Goal: Transaction & Acquisition: Book appointment/travel/reservation

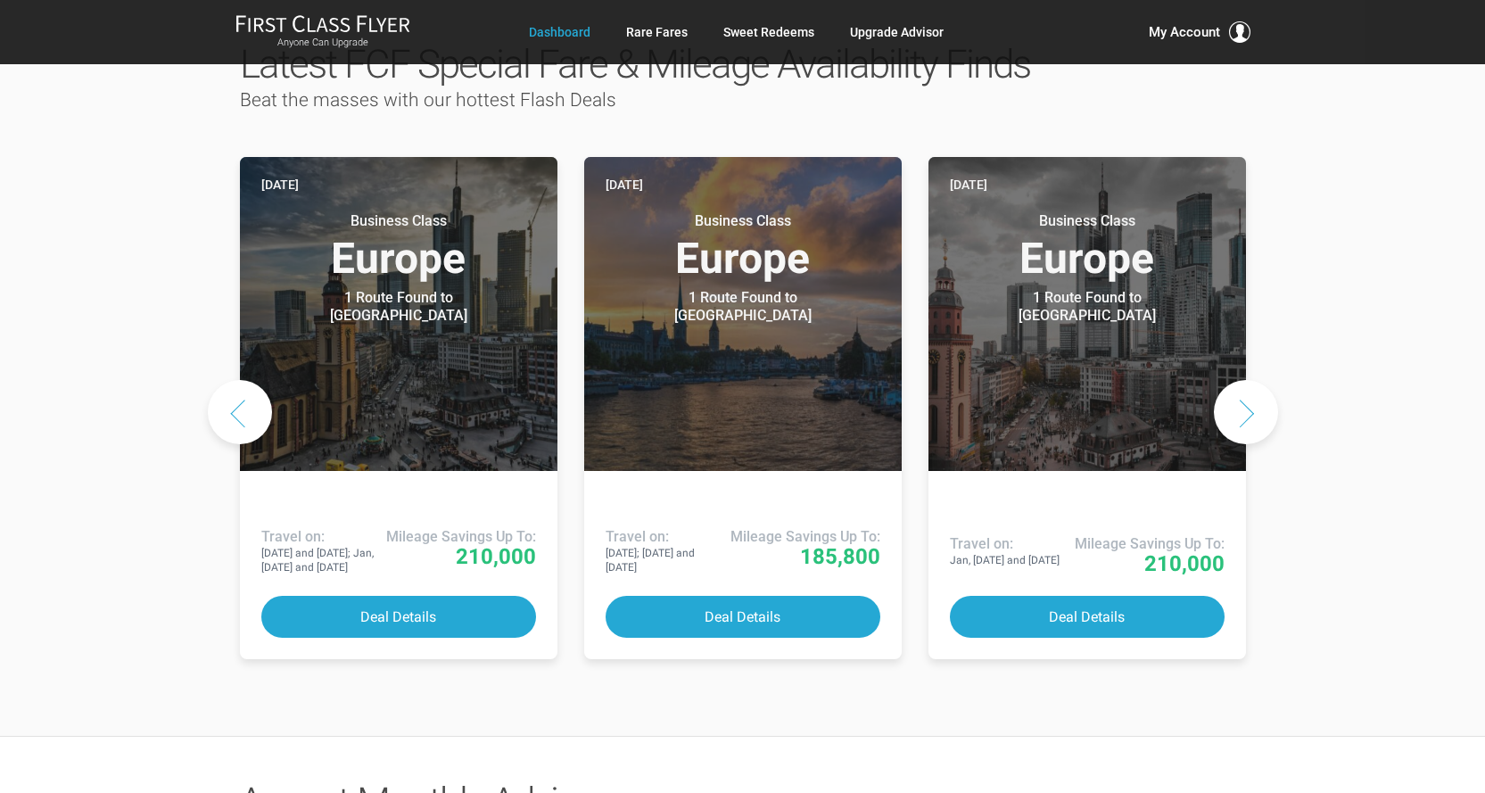
scroll to position [803, 0]
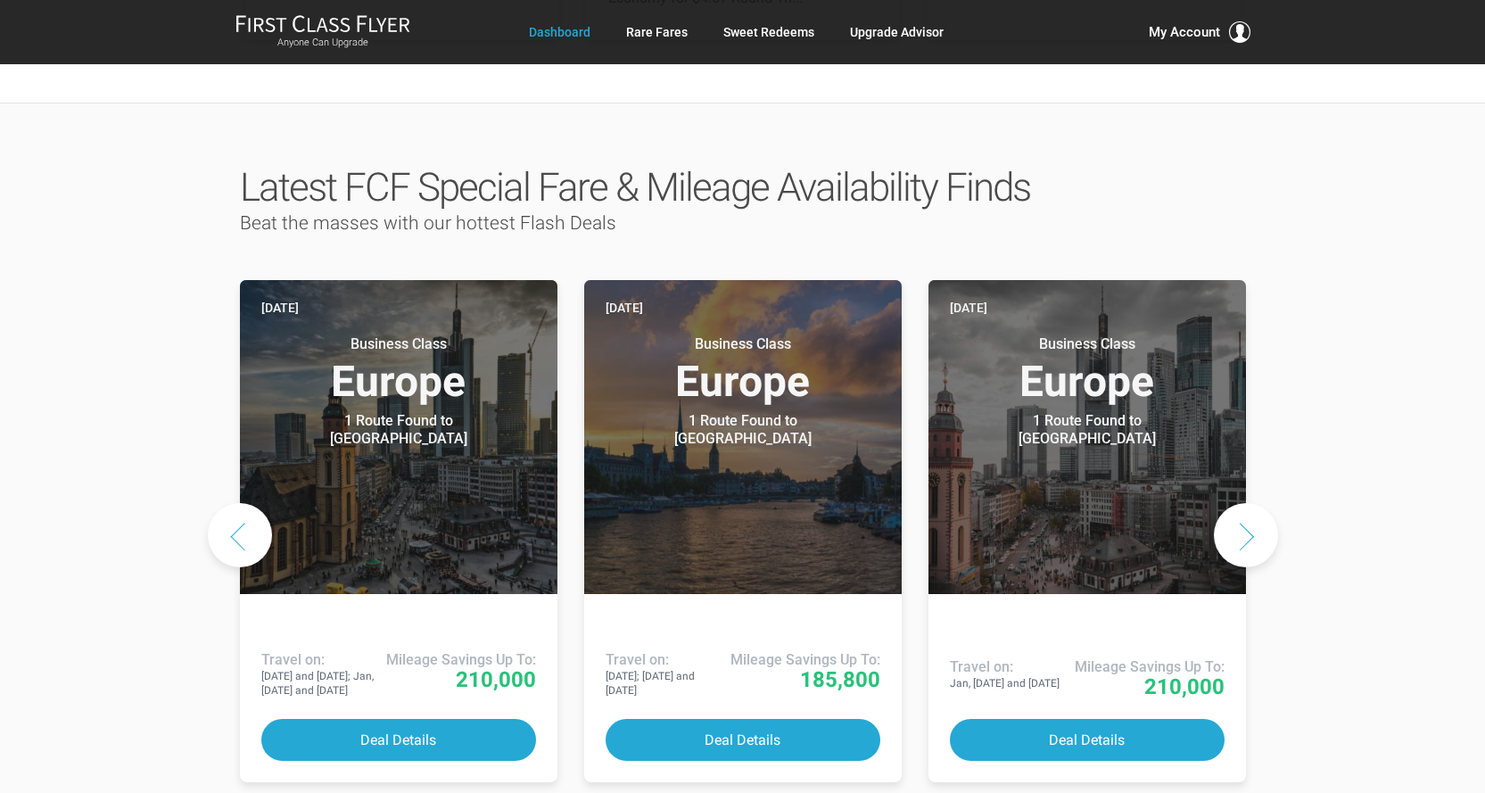
click at [1245, 503] on button "Next slide" at bounding box center [1246, 535] width 64 height 64
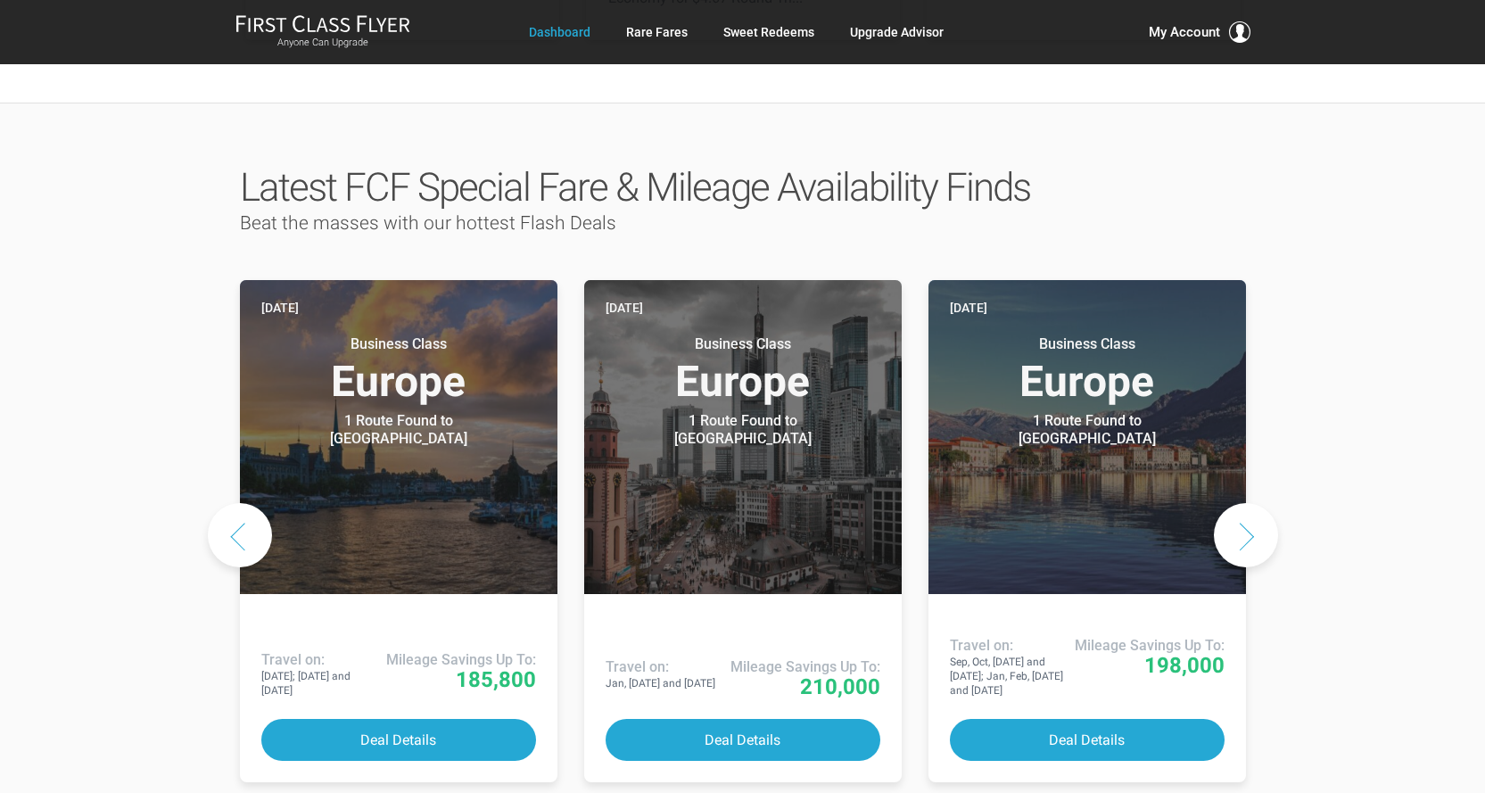
click at [1245, 503] on button "Next slide" at bounding box center [1246, 535] width 64 height 64
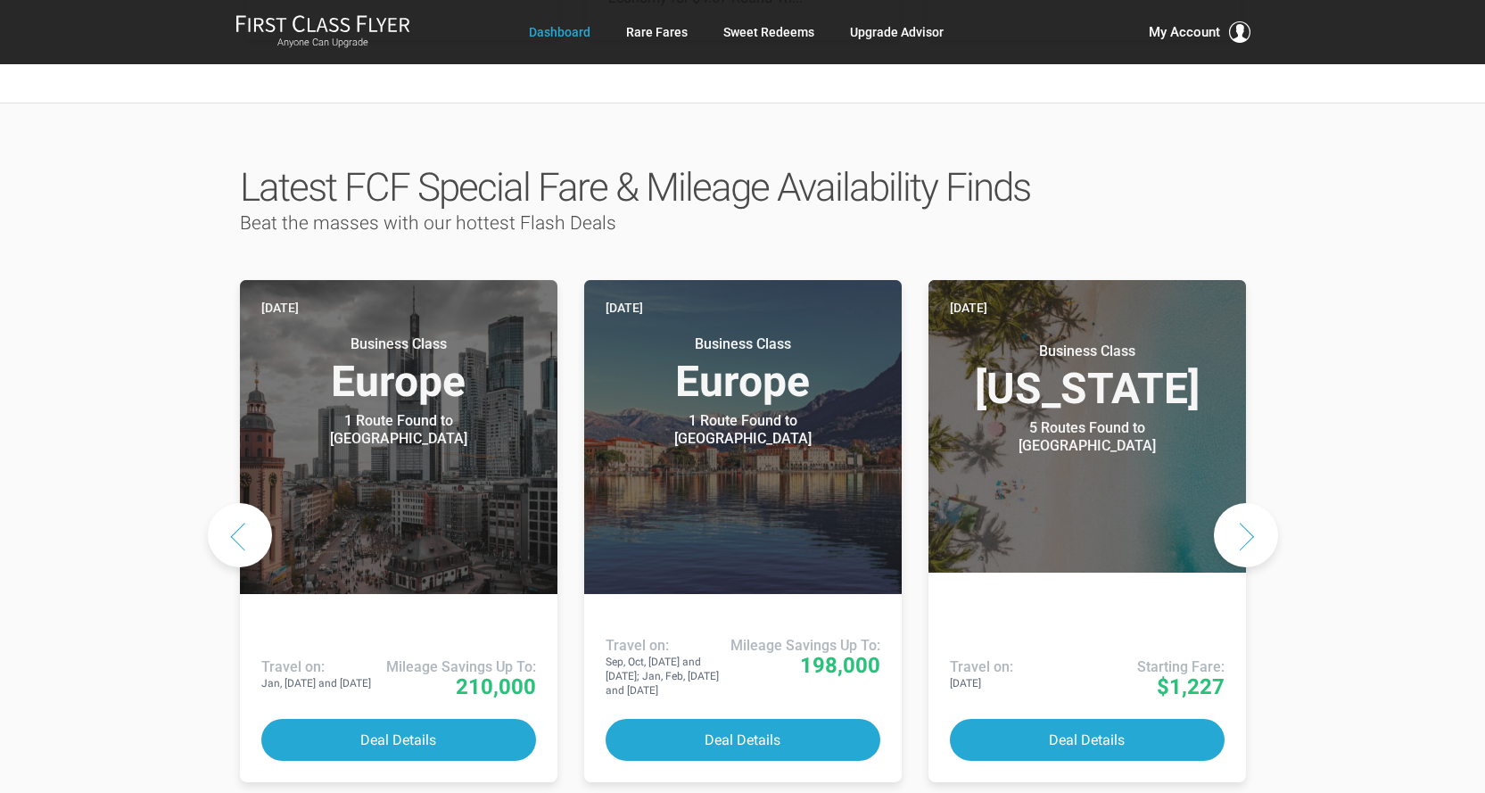
click at [1245, 503] on button "Next slide" at bounding box center [1246, 535] width 64 height 64
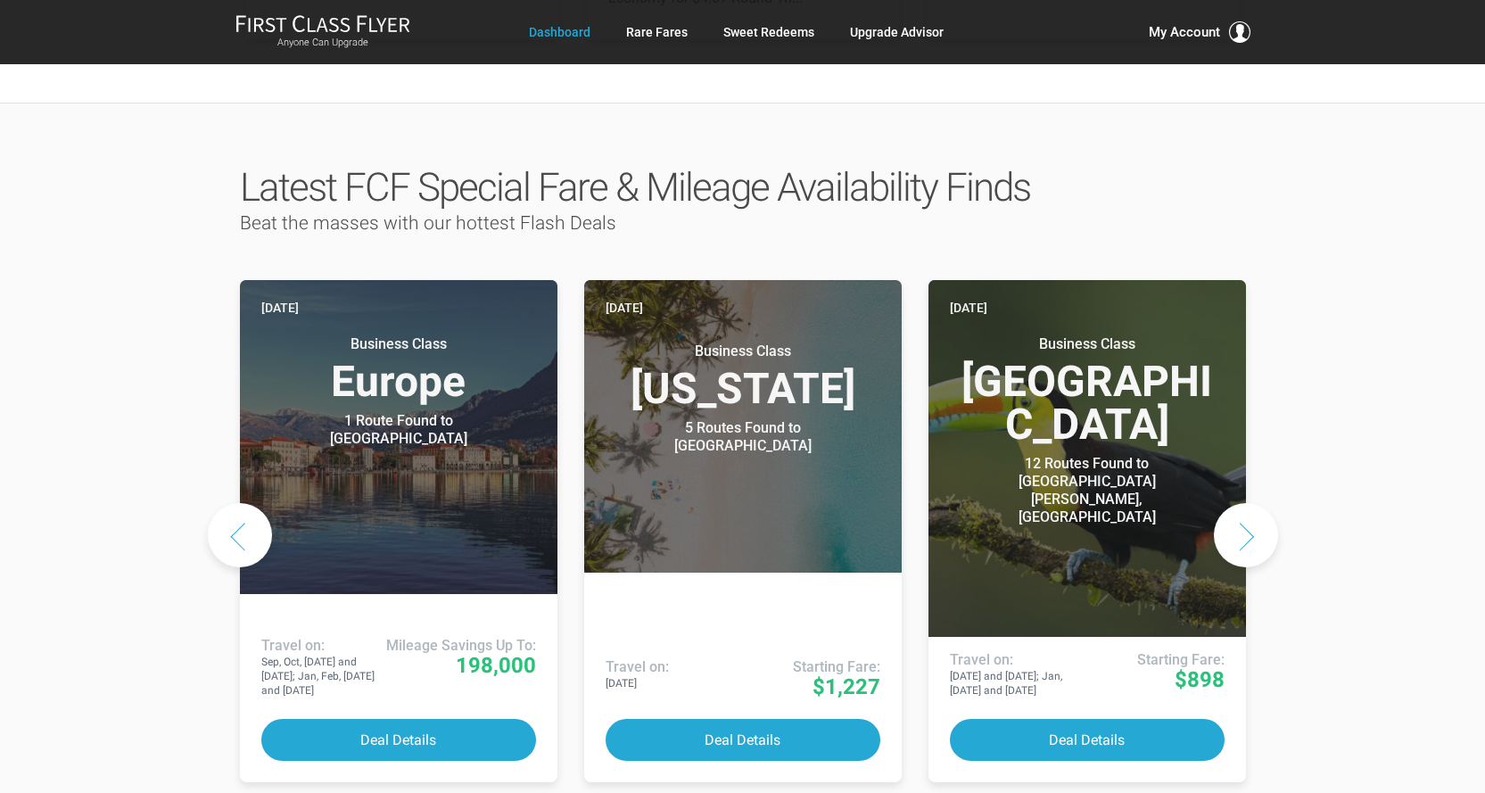
click at [1245, 503] on button "Next slide" at bounding box center [1246, 535] width 64 height 64
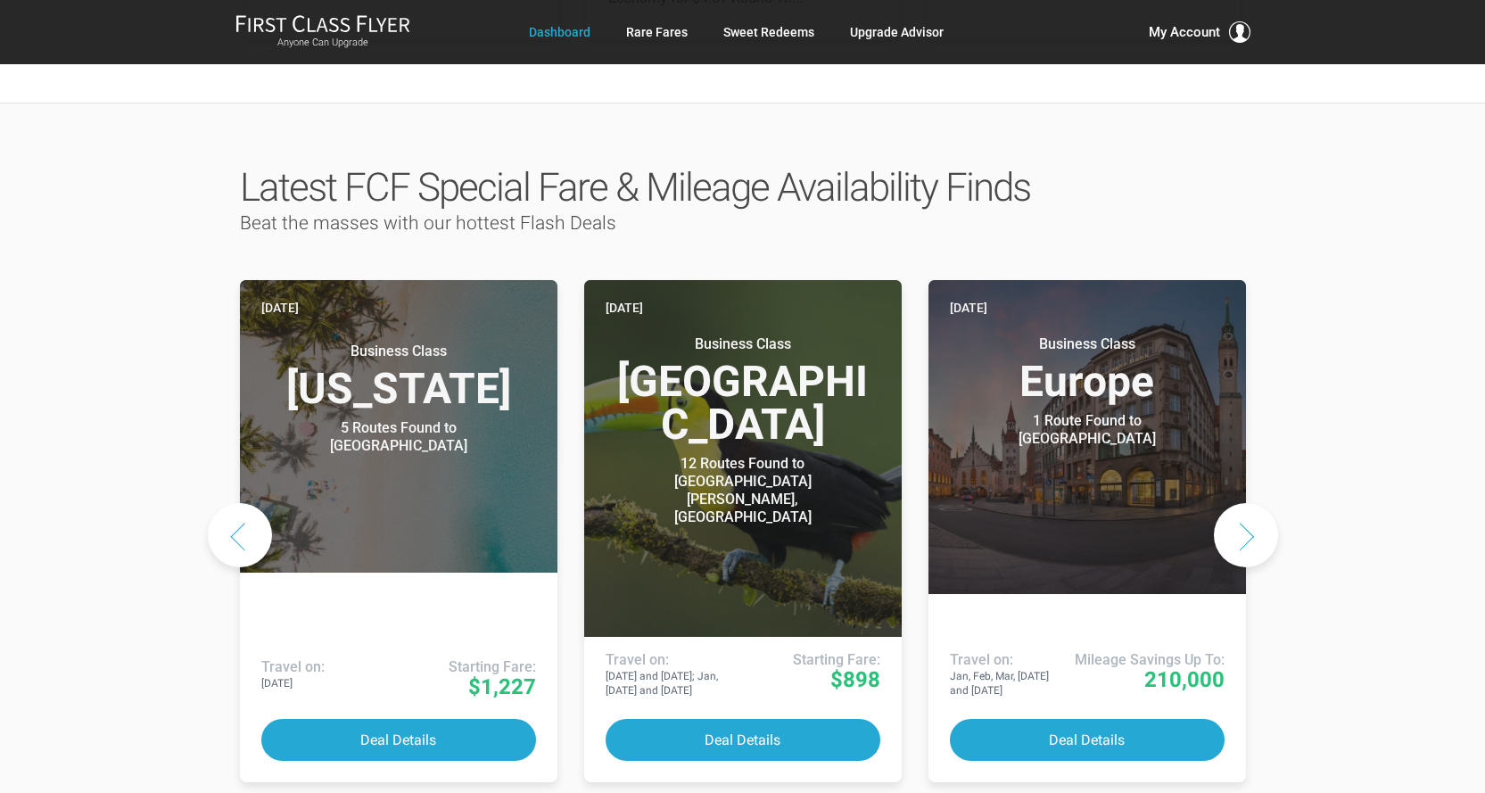
click at [1245, 503] on button "Next slide" at bounding box center [1246, 535] width 64 height 64
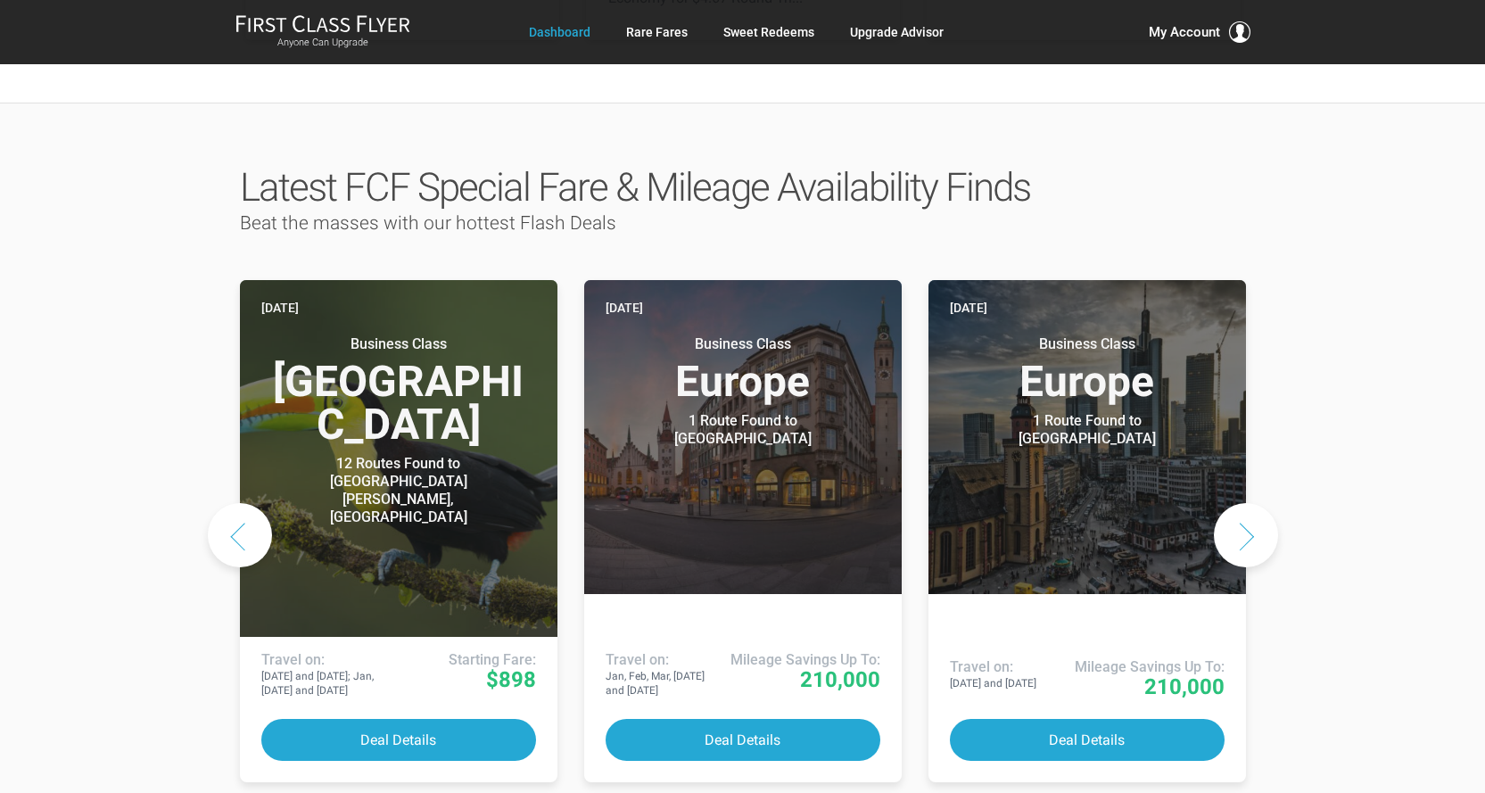
click at [1245, 503] on button "Next slide" at bounding box center [1246, 535] width 64 height 64
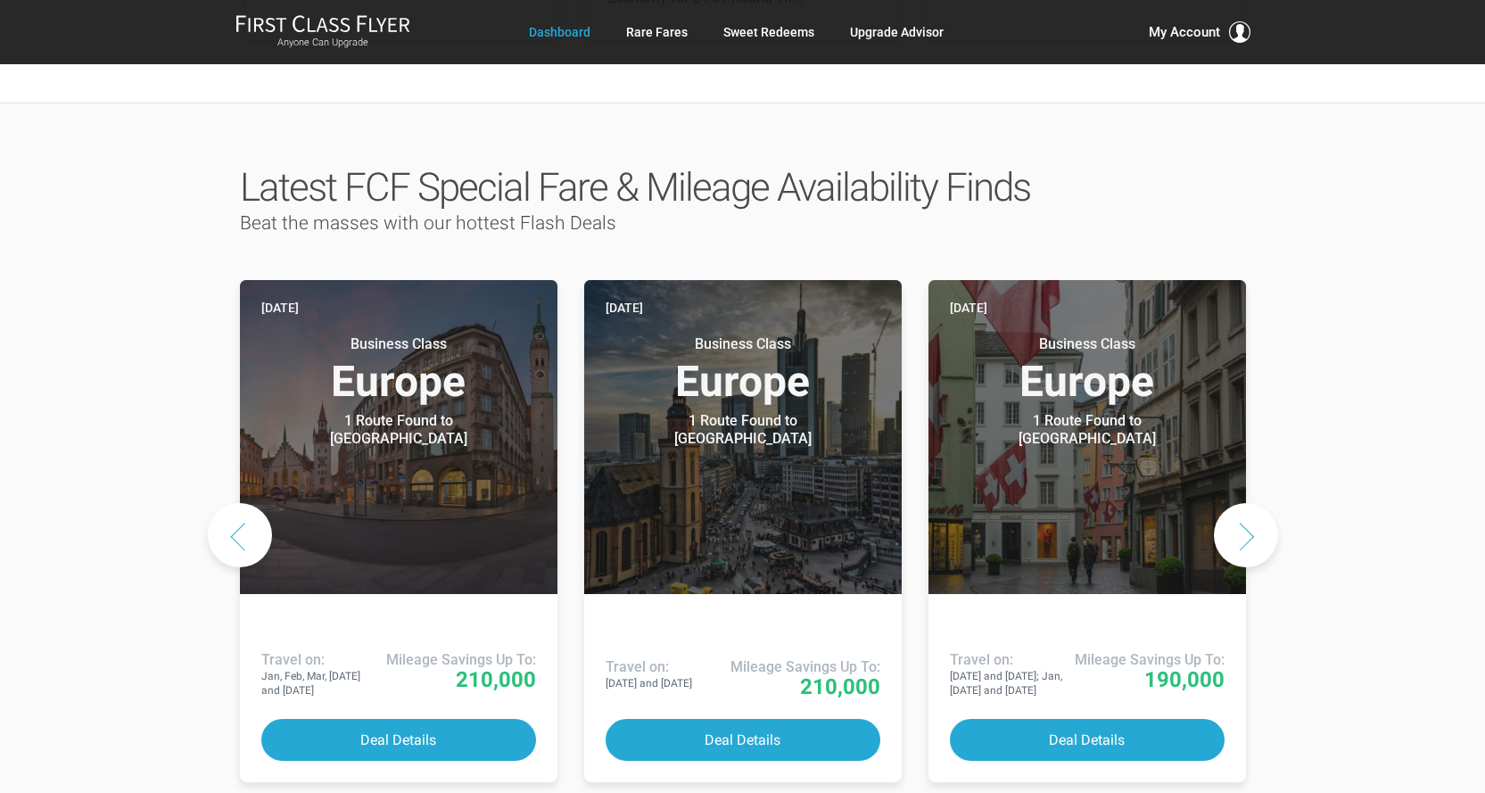
click at [1245, 503] on button "Next slide" at bounding box center [1246, 535] width 64 height 64
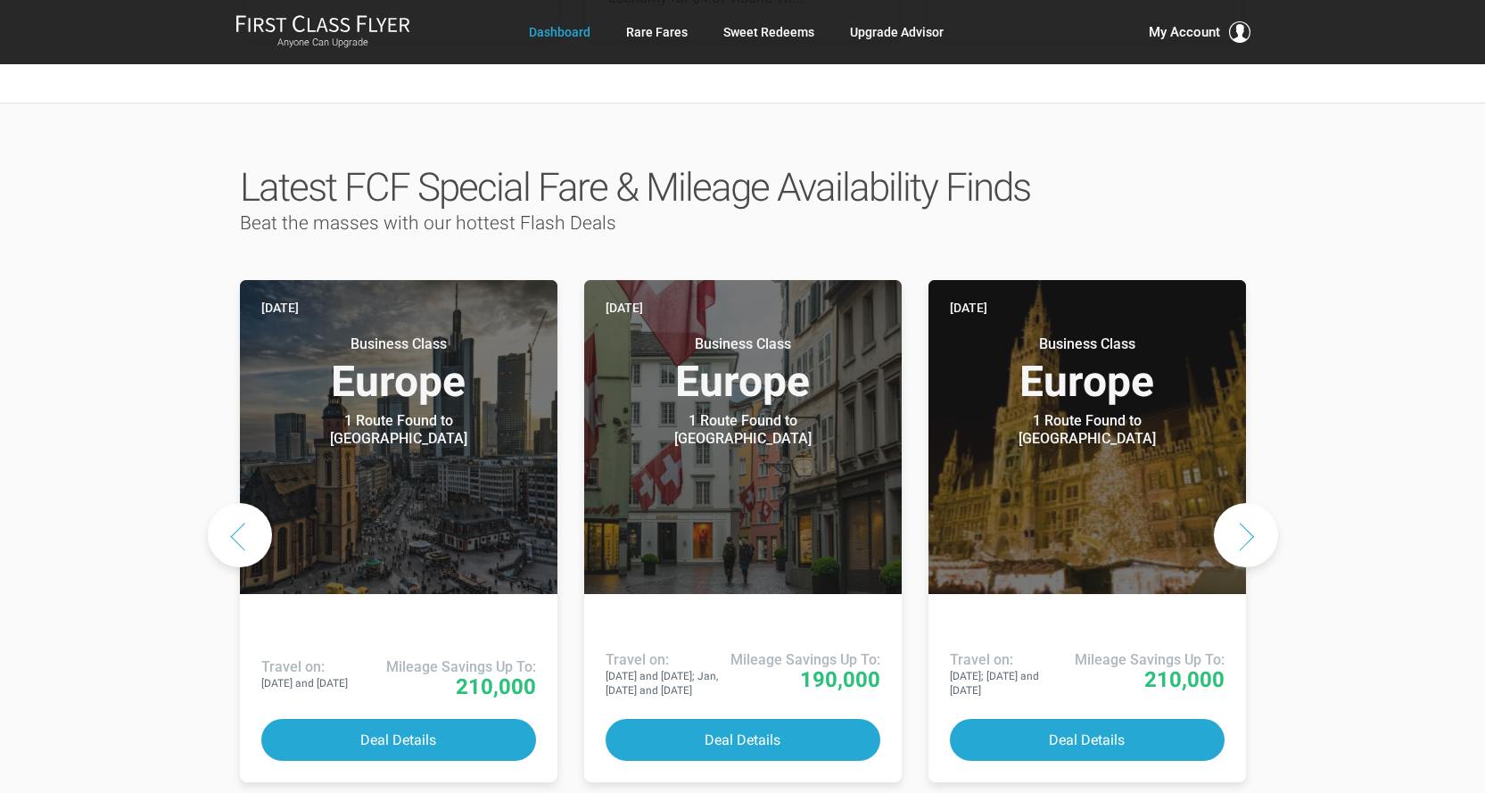
click at [1245, 503] on button "Next slide" at bounding box center [1246, 535] width 64 height 64
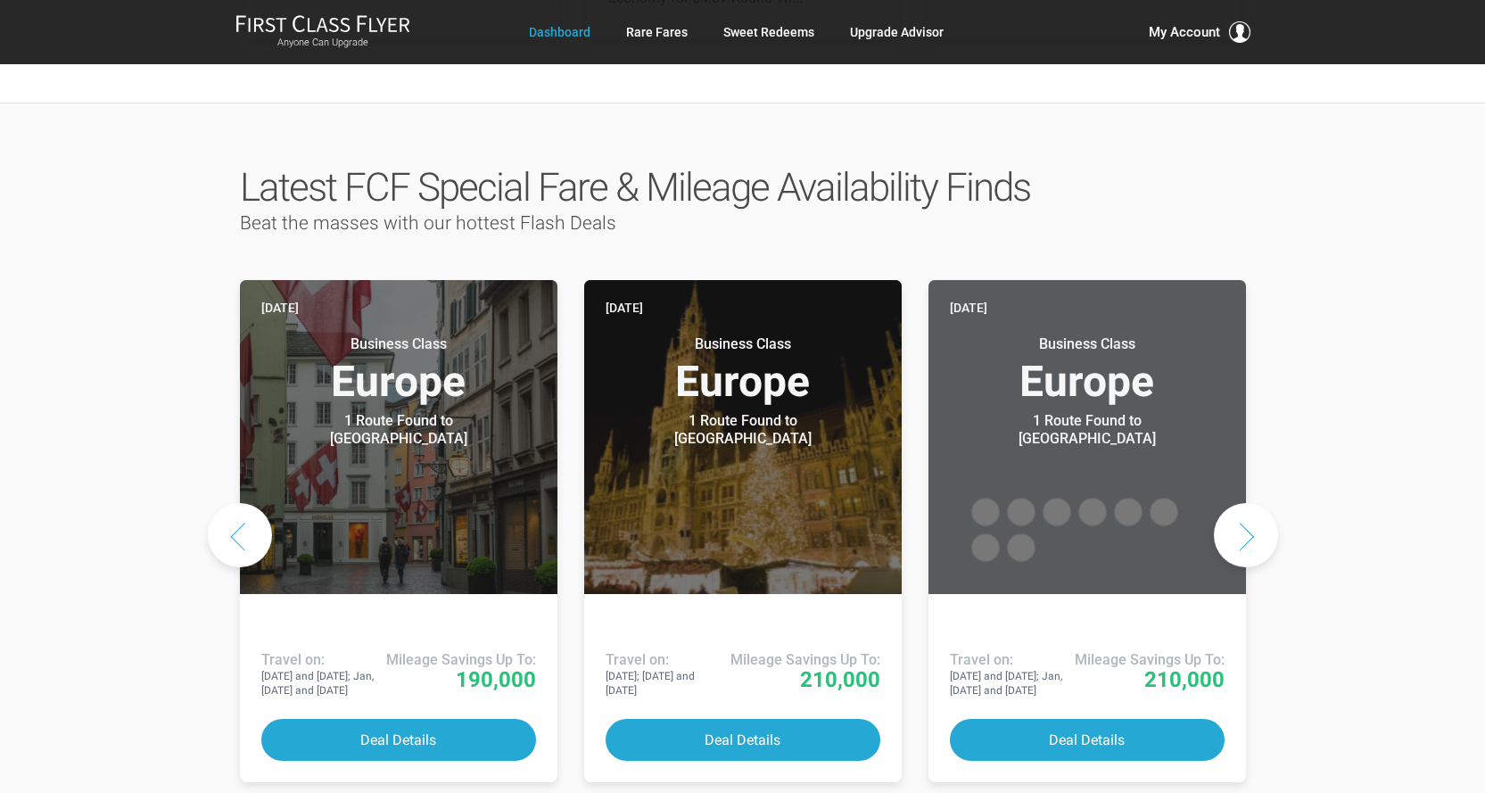
click at [1245, 503] on button "Next slide" at bounding box center [1246, 535] width 64 height 64
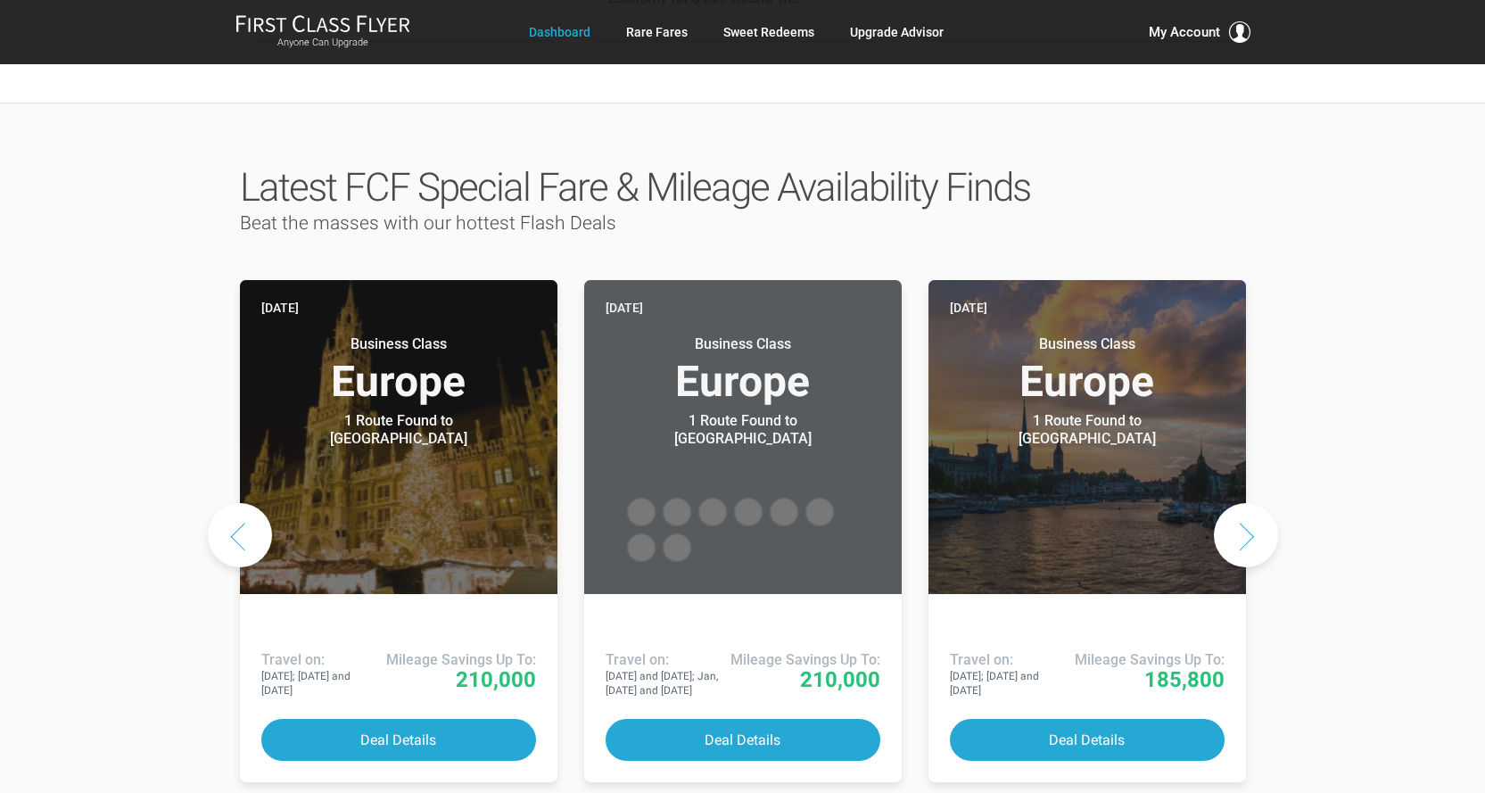
click at [1245, 503] on button "Next slide" at bounding box center [1246, 535] width 64 height 64
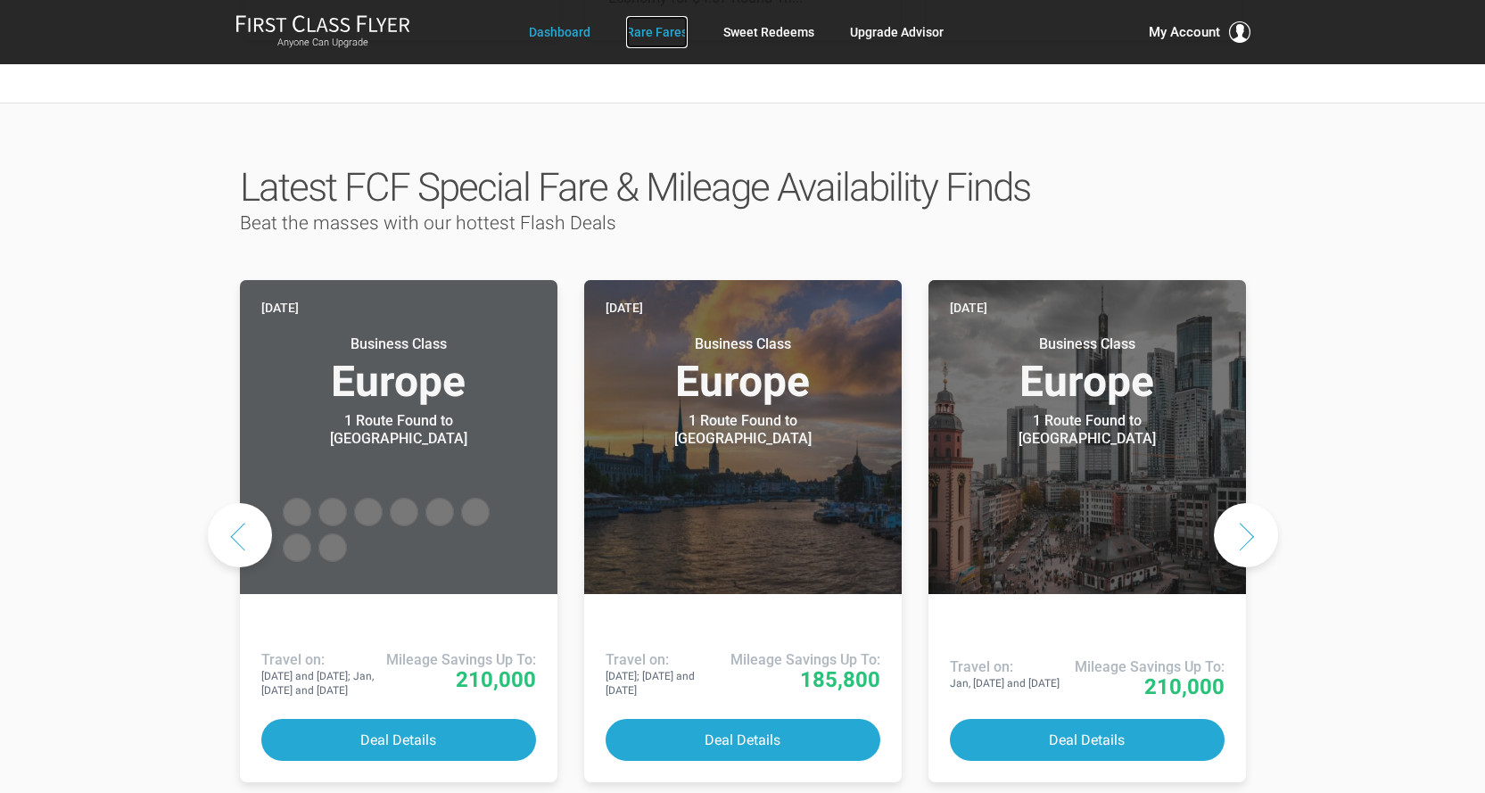
click at [649, 35] on link "Rare Fares" at bounding box center [657, 32] width 62 height 32
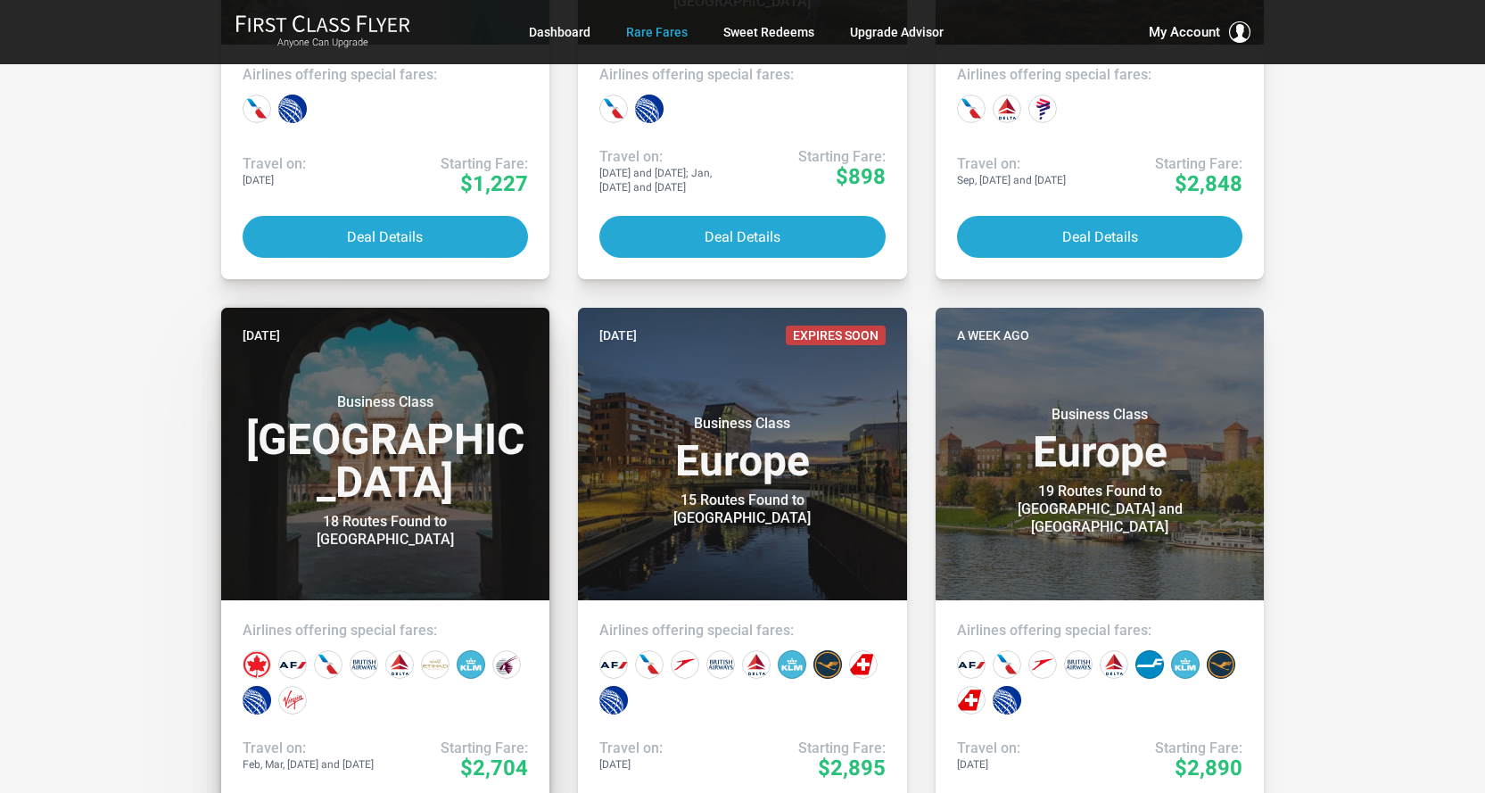
scroll to position [981, 0]
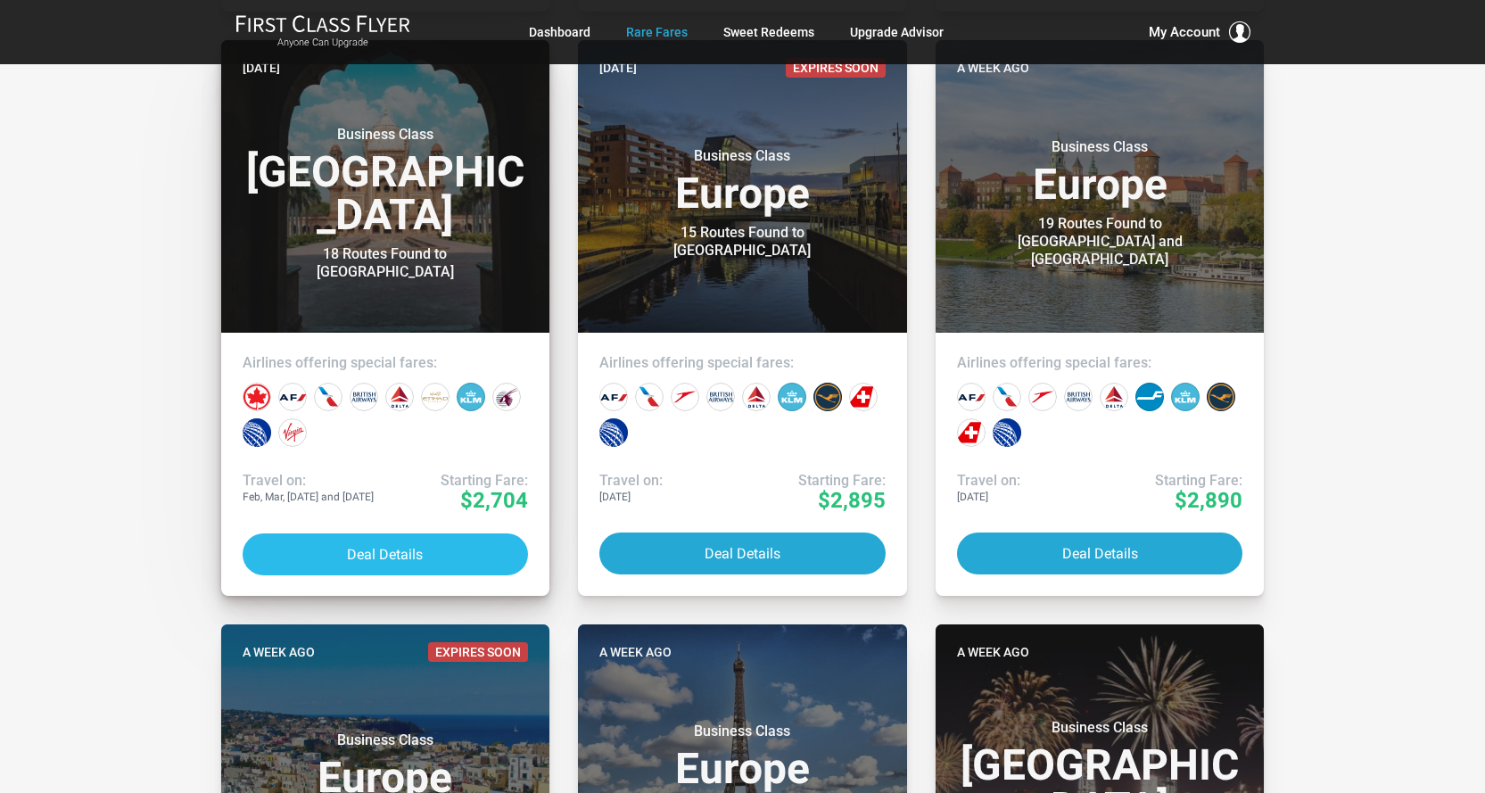
click at [404, 558] on button "Deal Details" at bounding box center [386, 554] width 286 height 42
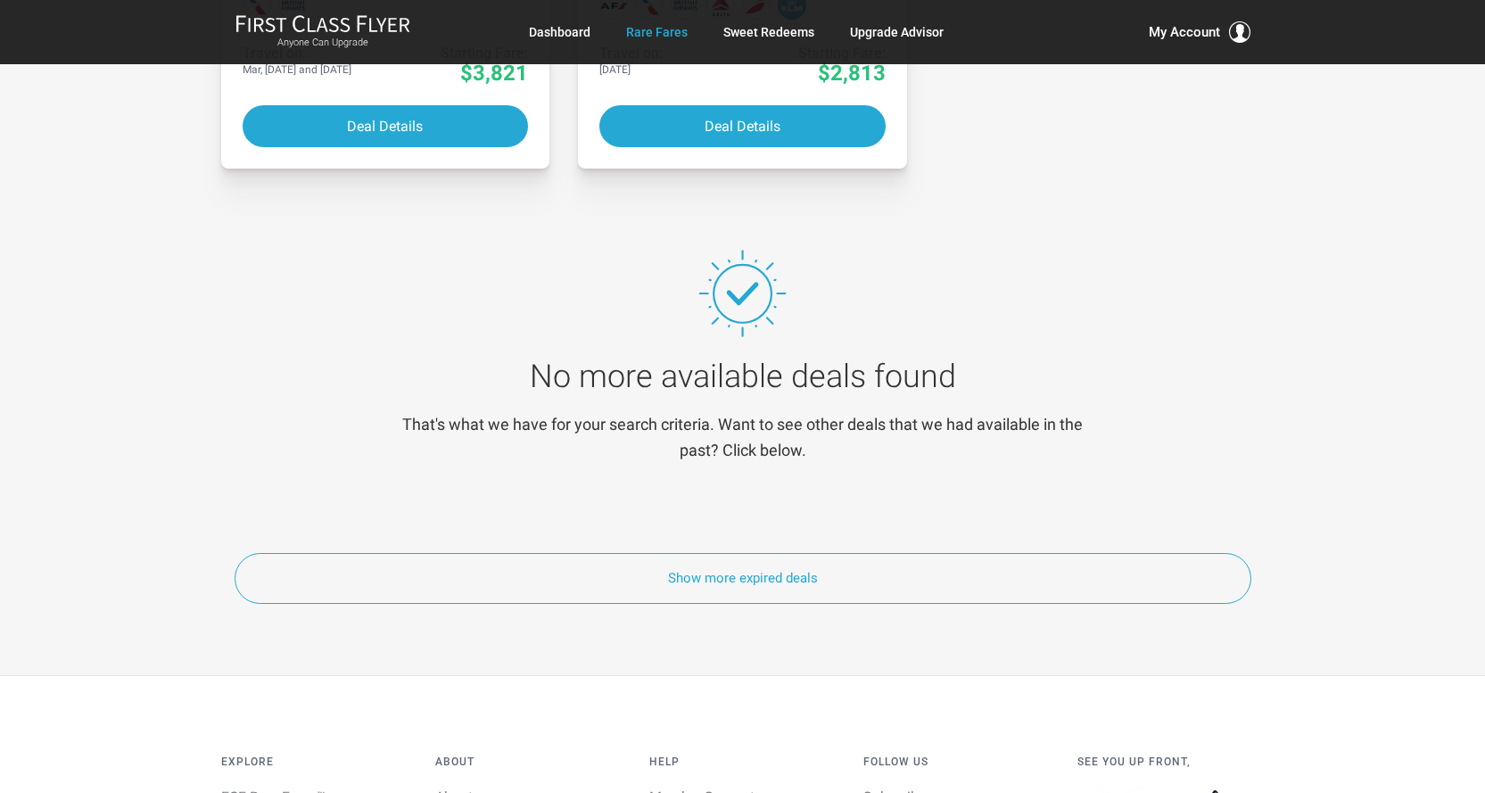
scroll to position [9455, 0]
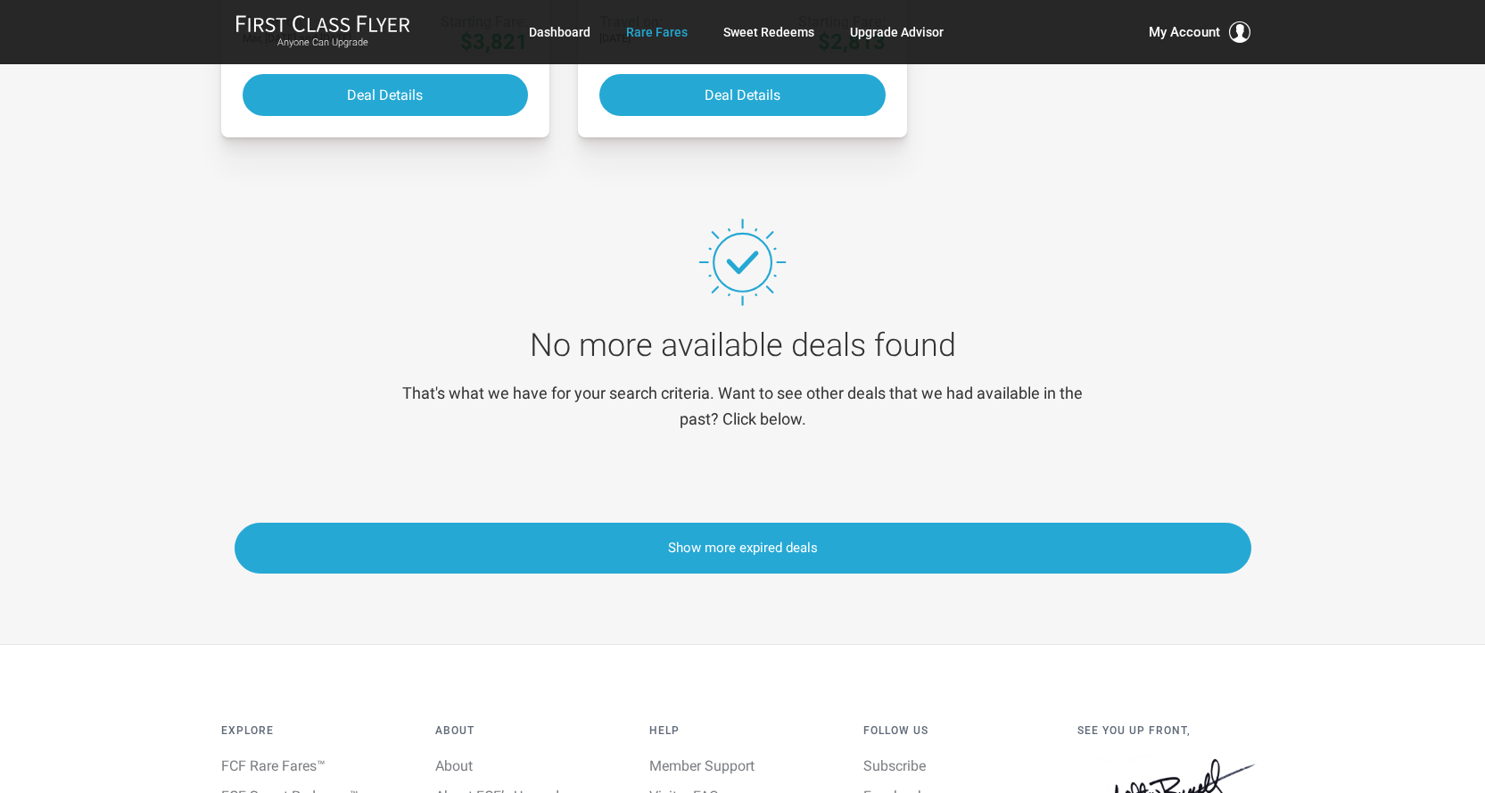
click at [716, 548] on button "Show more expired deals" at bounding box center [743, 548] width 1017 height 51
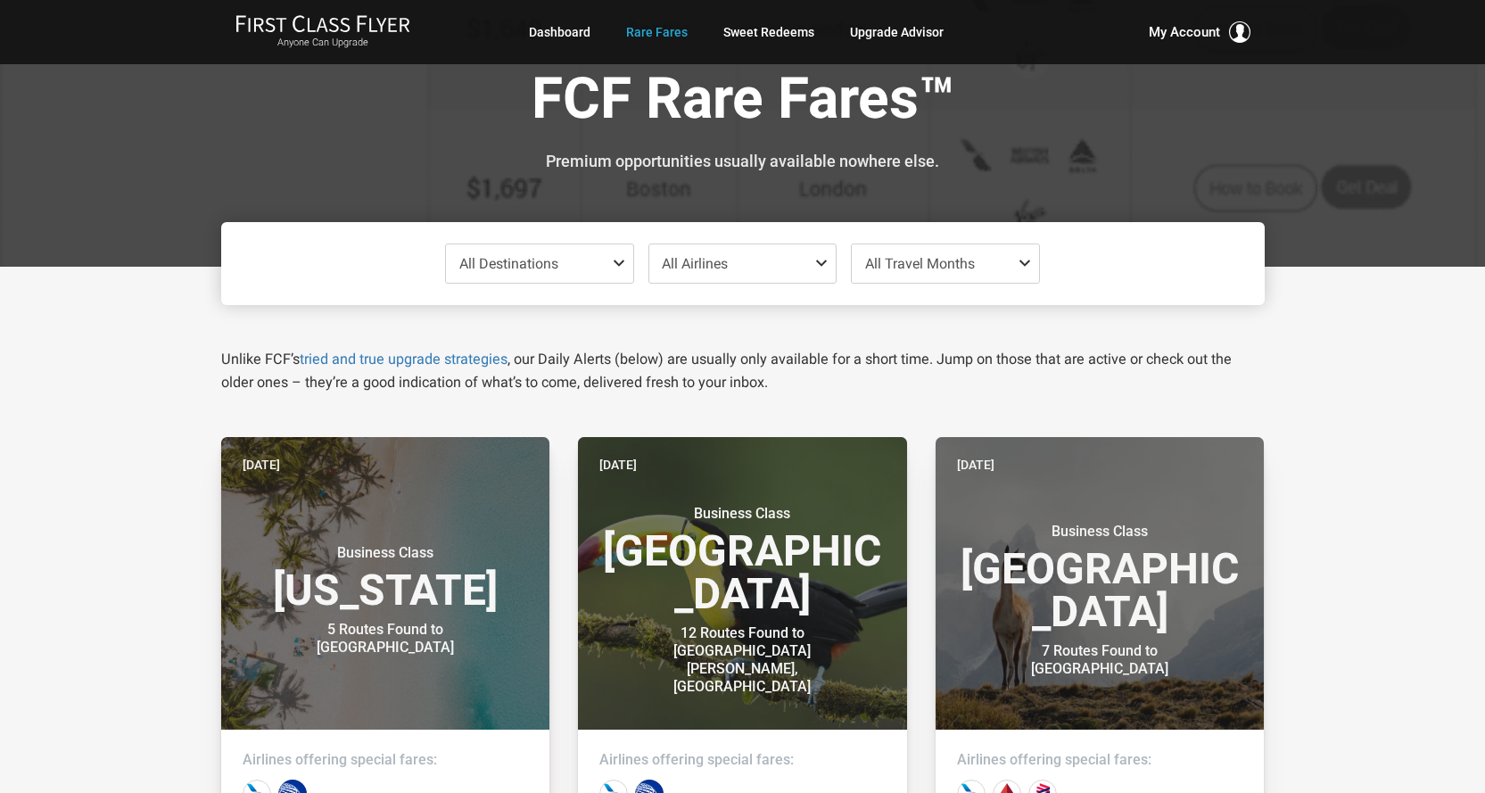
scroll to position [0, 0]
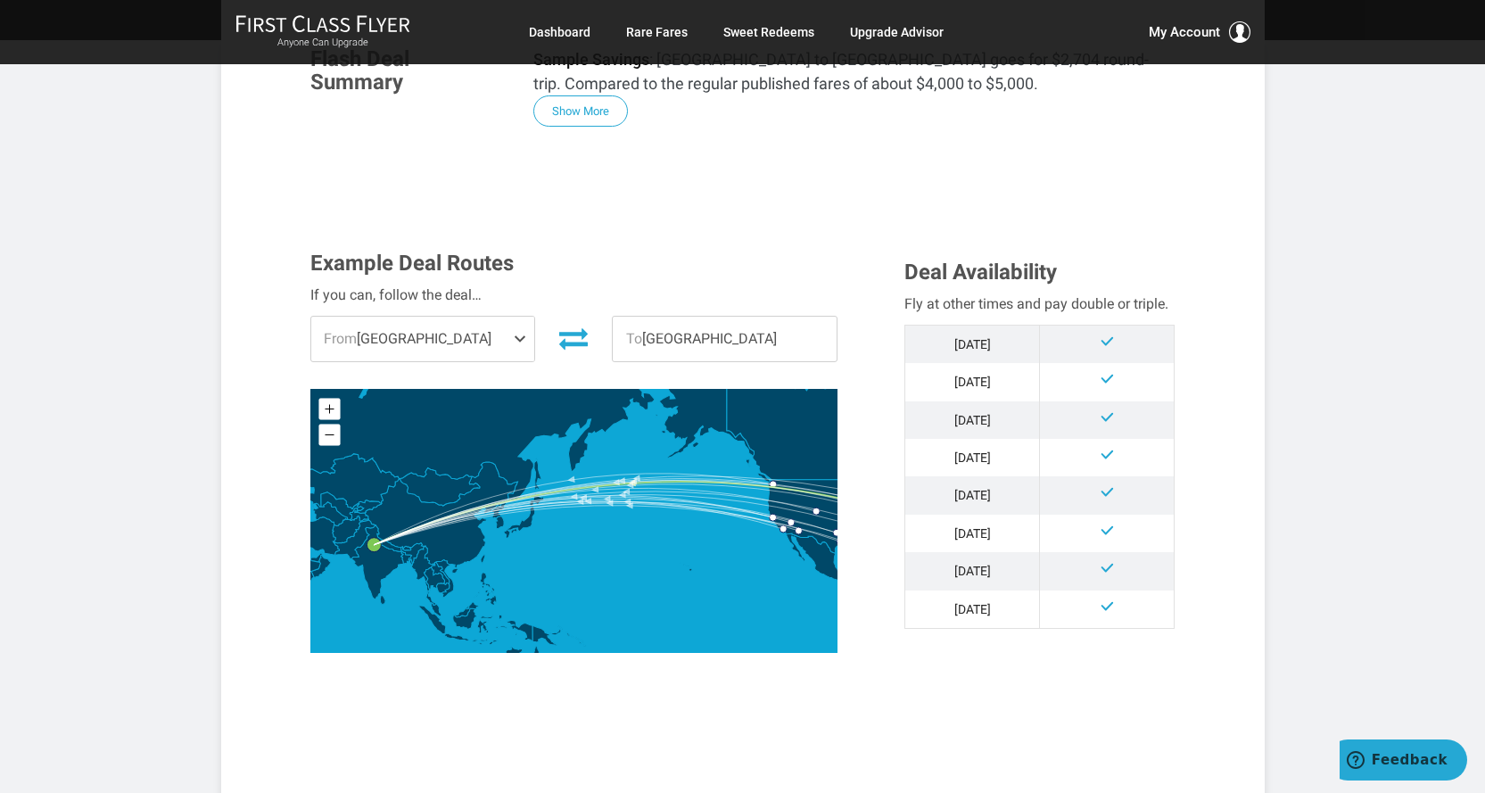
scroll to position [357, 0]
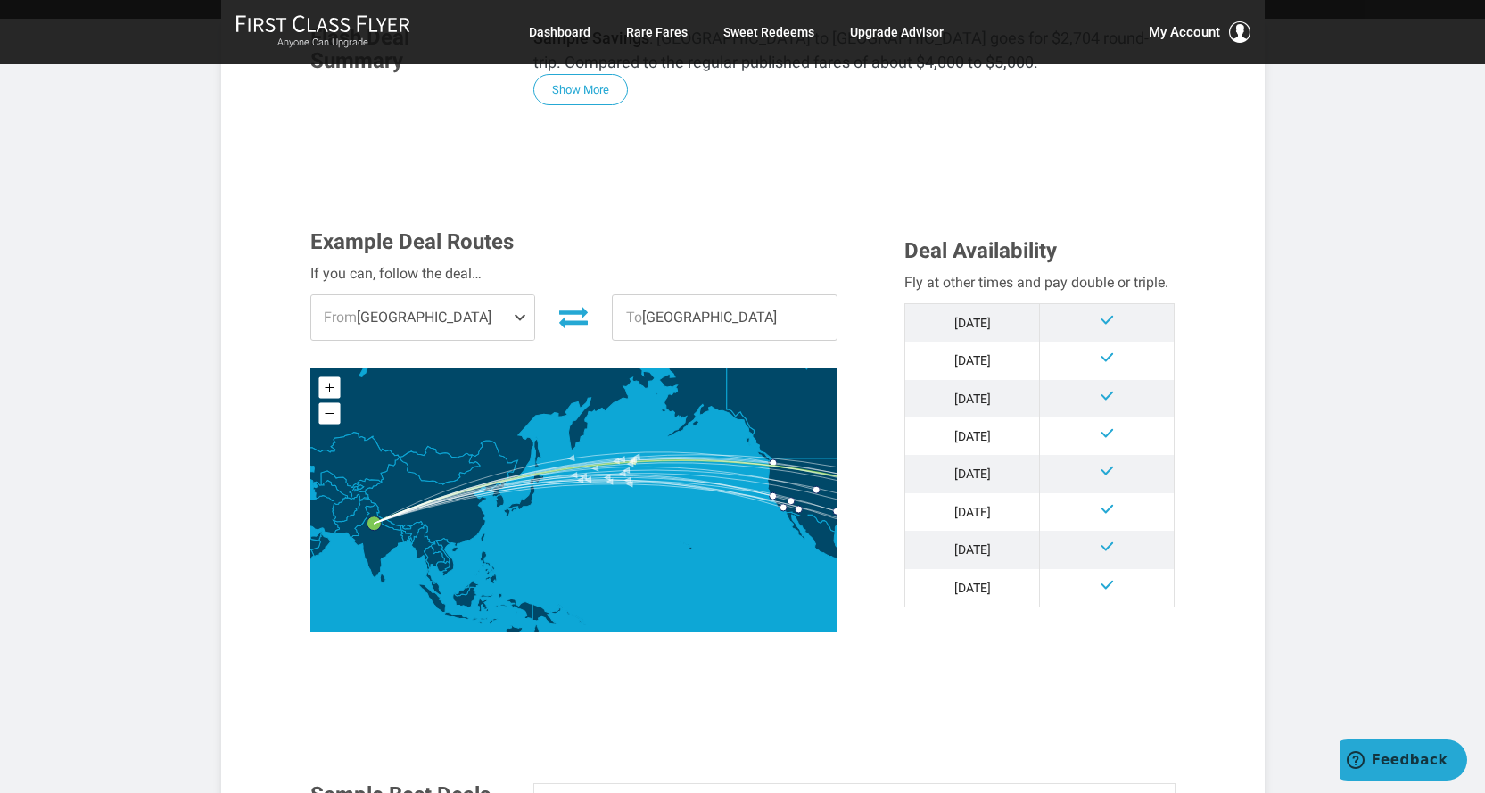
click at [521, 318] on span at bounding box center [523, 317] width 21 height 45
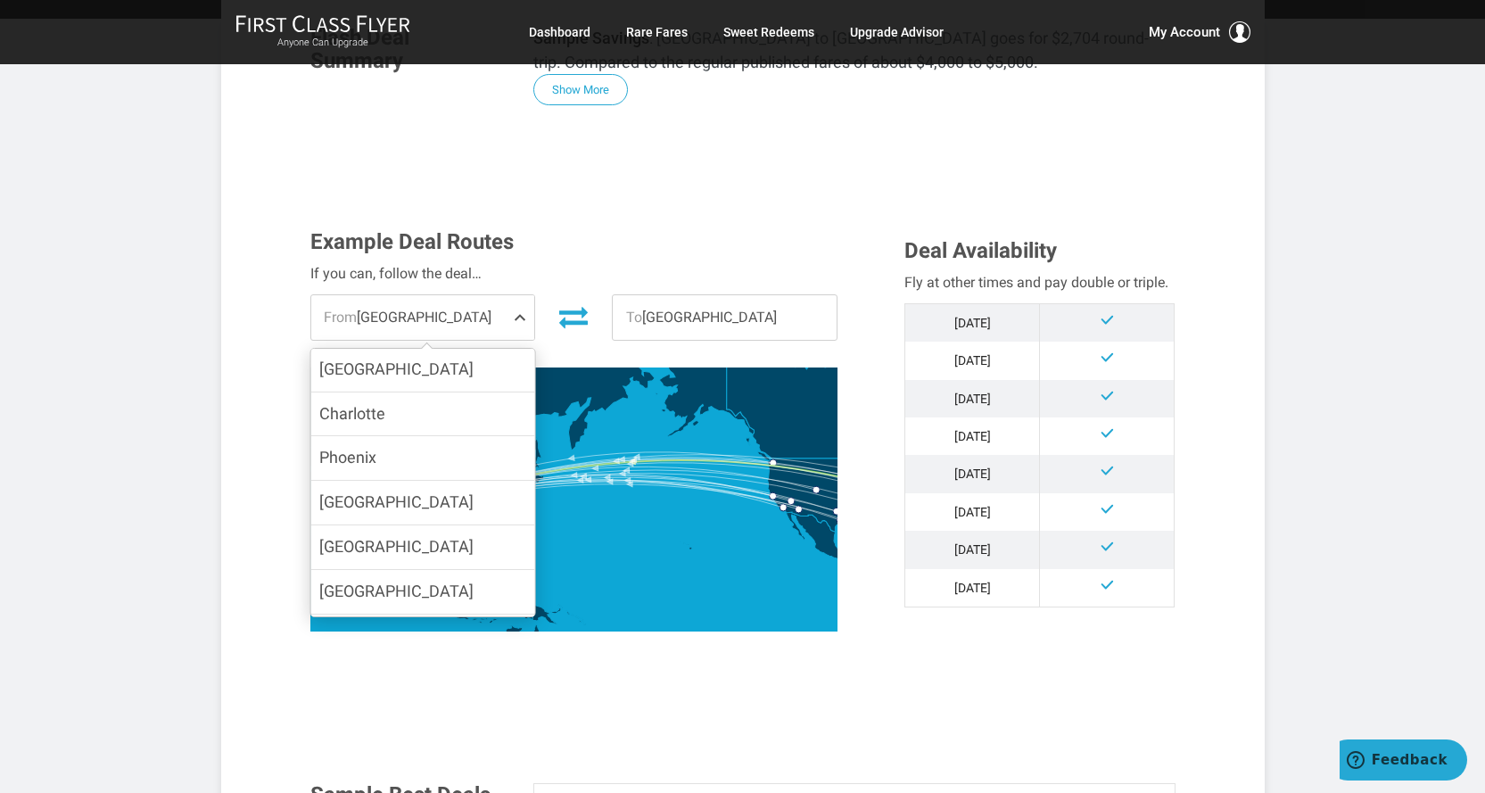
scroll to position [268, 0]
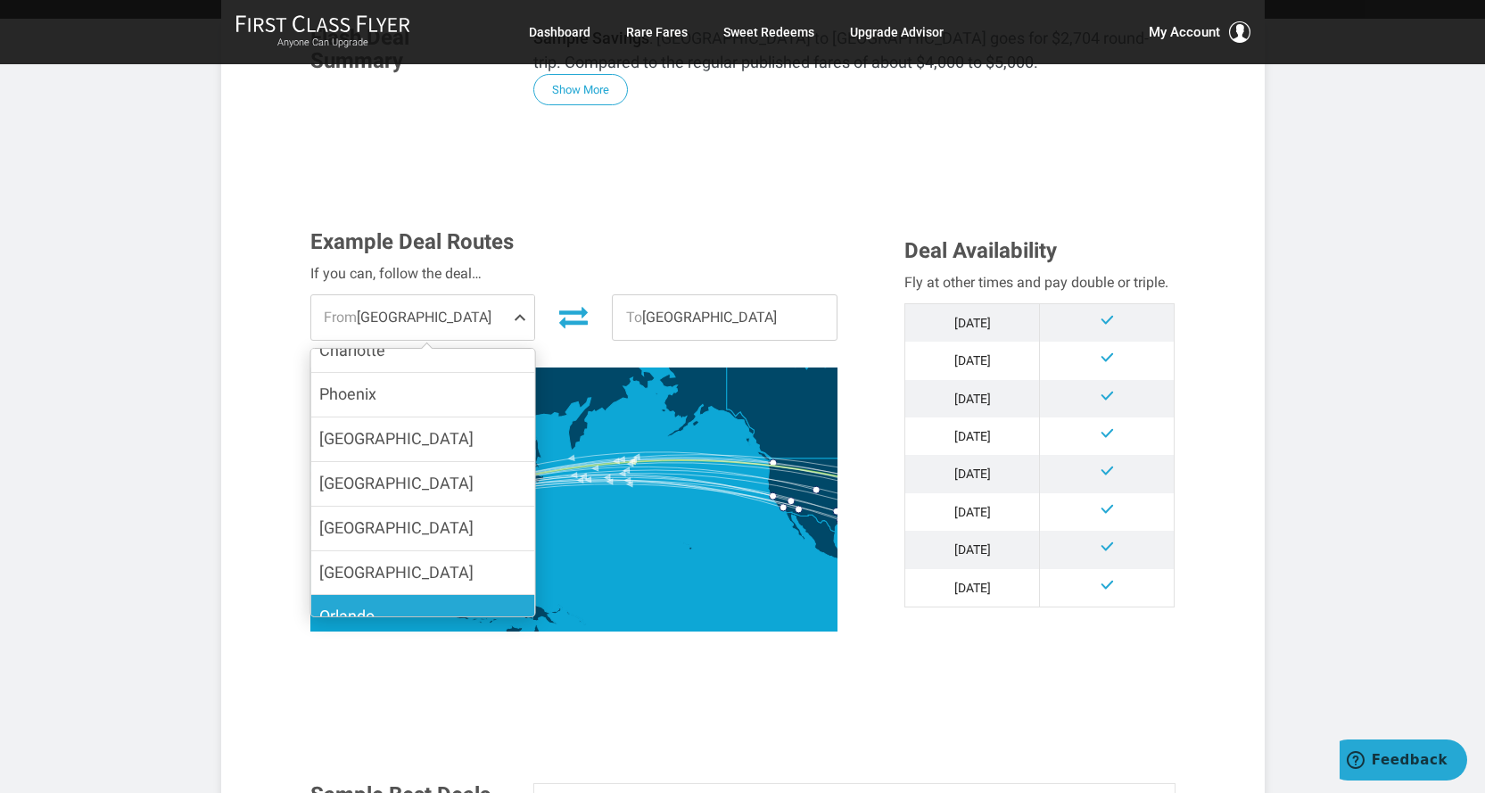
click at [369, 607] on span "Orlando" at bounding box center [346, 616] width 55 height 19
click at [0, 0] on input "Orlando" at bounding box center [0, 0] width 0 height 0
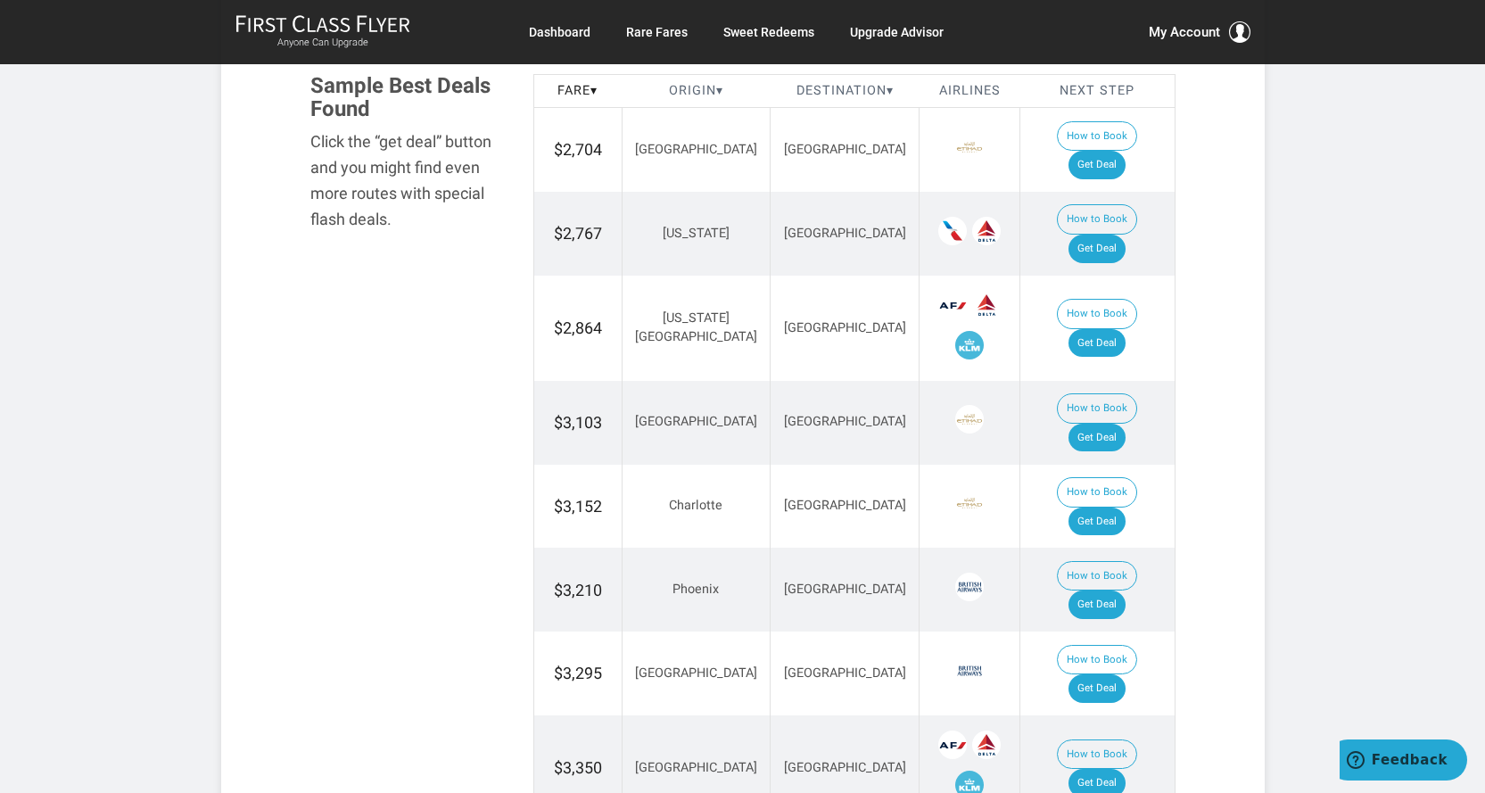
scroll to position [1249, 0]
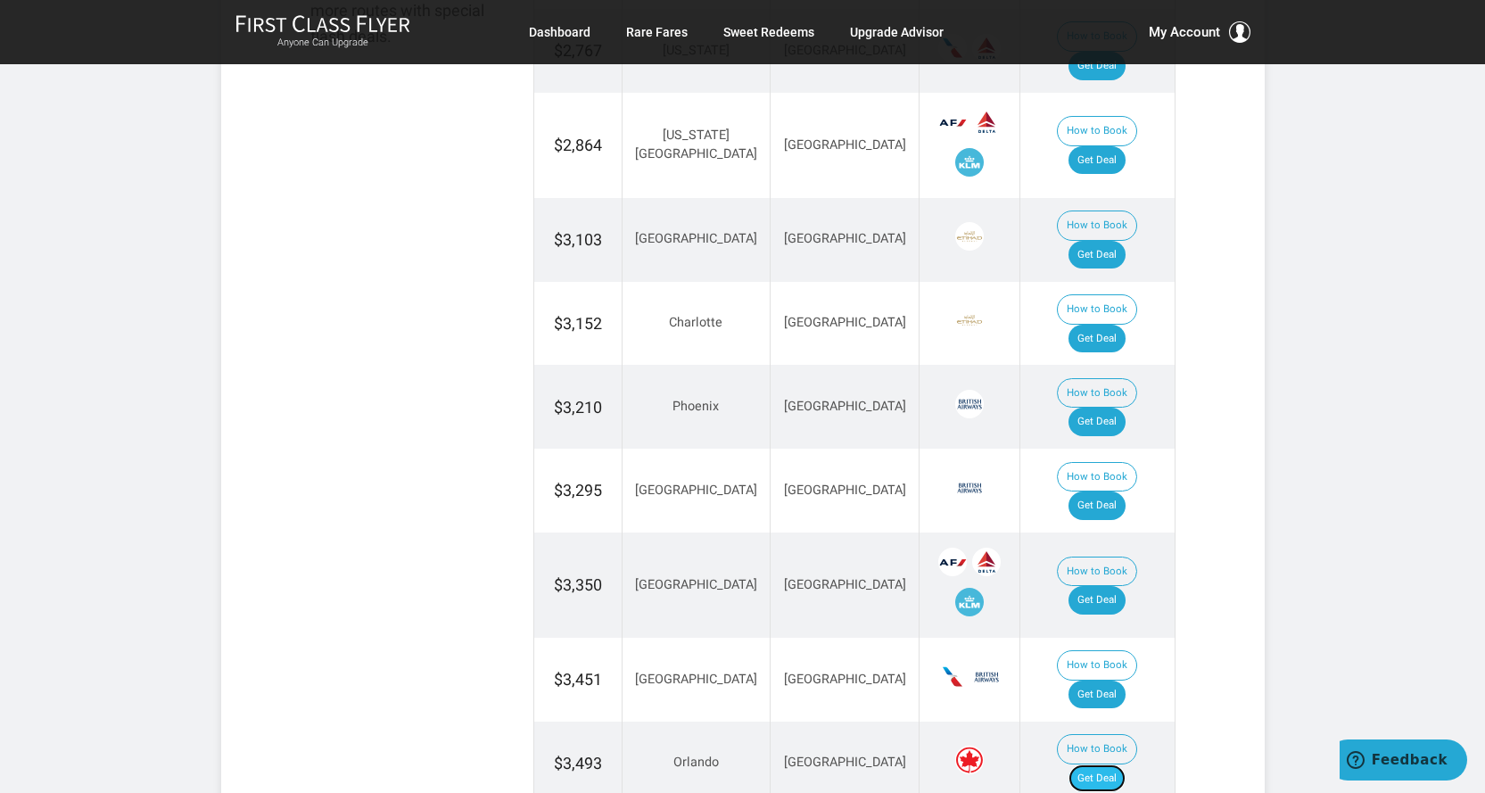
click at [1103, 764] on link "Get Deal" at bounding box center [1097, 778] width 57 height 29
